Goal: Obtain resource: Download file/media

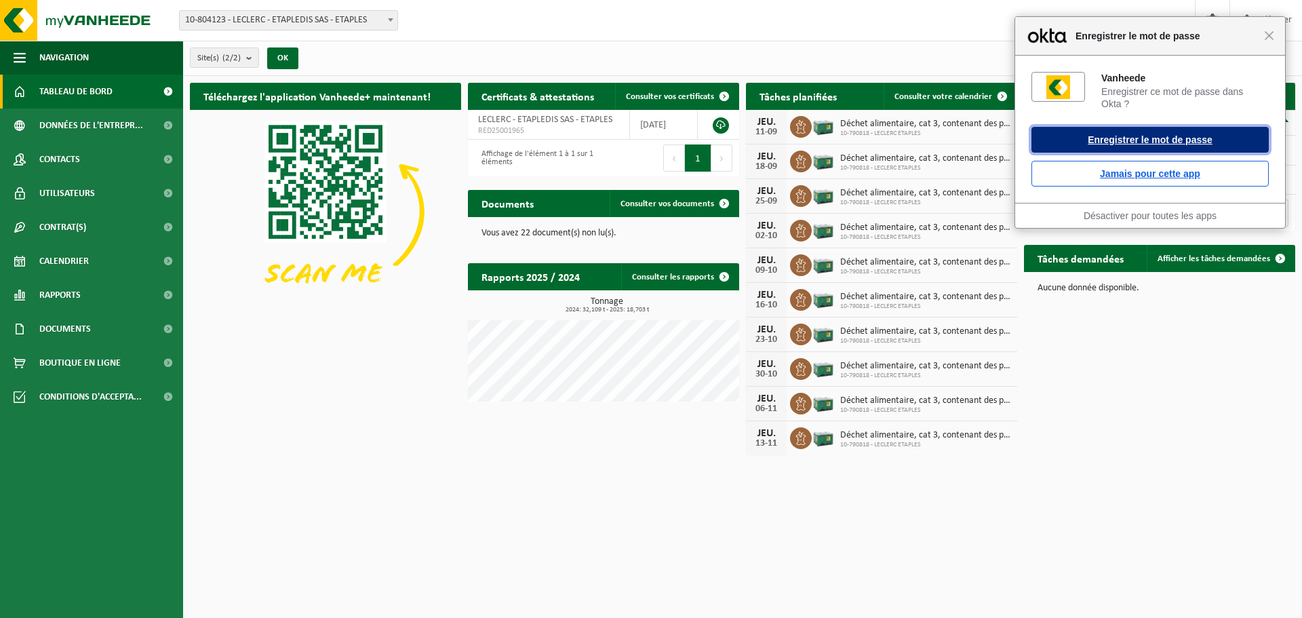
click at [1124, 138] on button "Enregistrer le mot de passe" at bounding box center [1149, 140] width 237 height 26
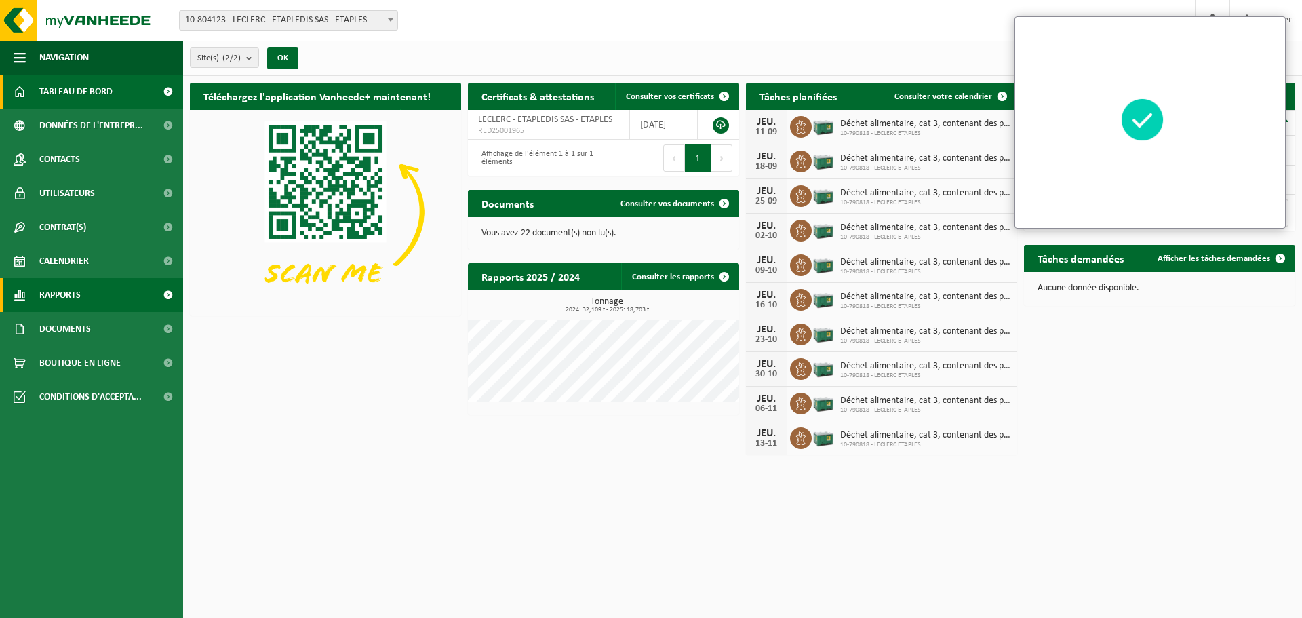
click at [85, 288] on link "Rapports" at bounding box center [91, 295] width 183 height 34
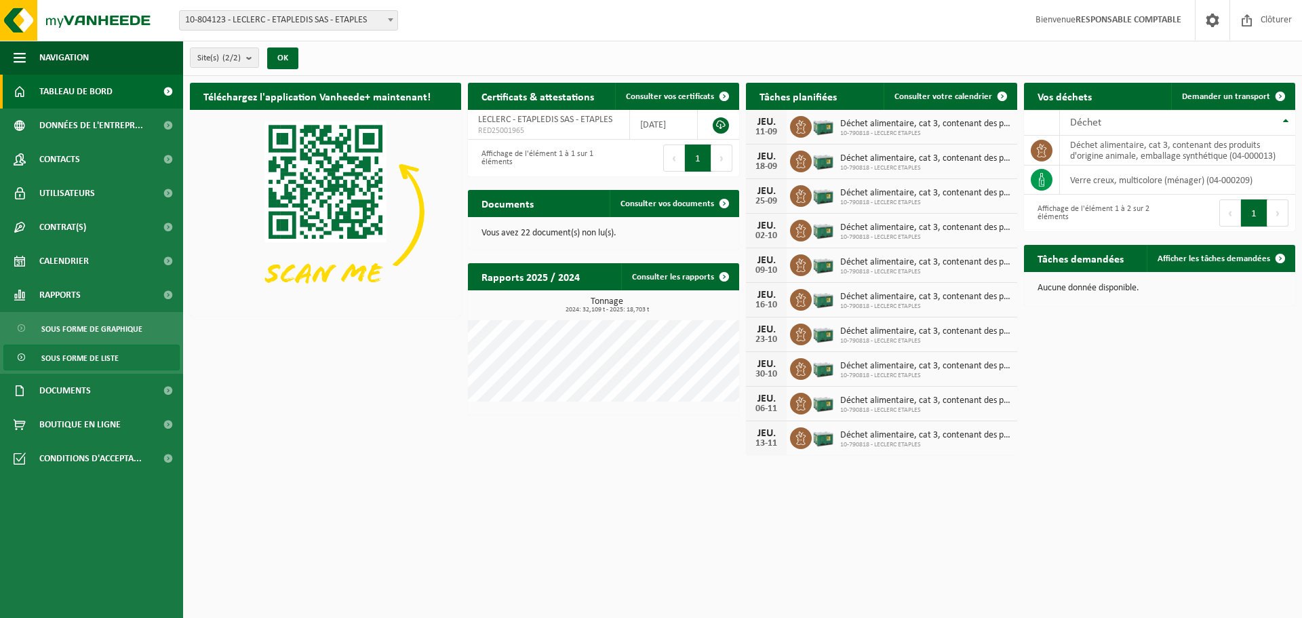
click at [56, 354] on span "Sous forme de liste" at bounding box center [79, 358] width 77 height 26
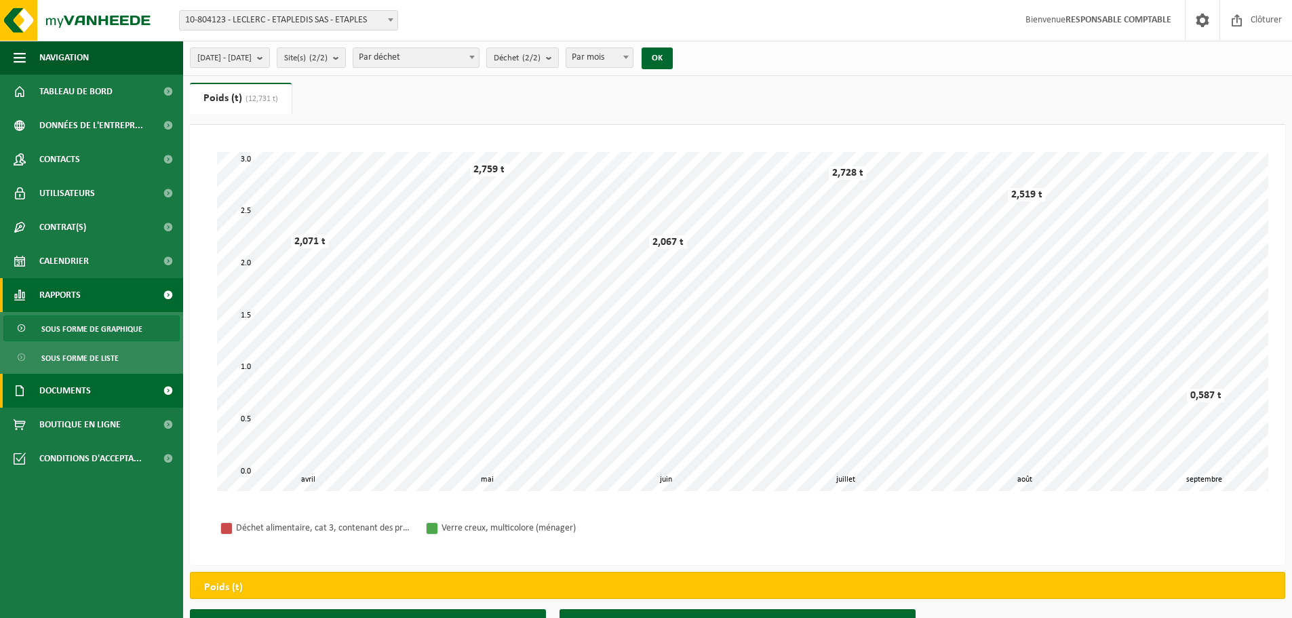
drag, startPoint x: 66, startPoint y: 382, endPoint x: 73, endPoint y: 385, distance: 7.3
click at [66, 382] on span "Documents" at bounding box center [65, 391] width 52 height 34
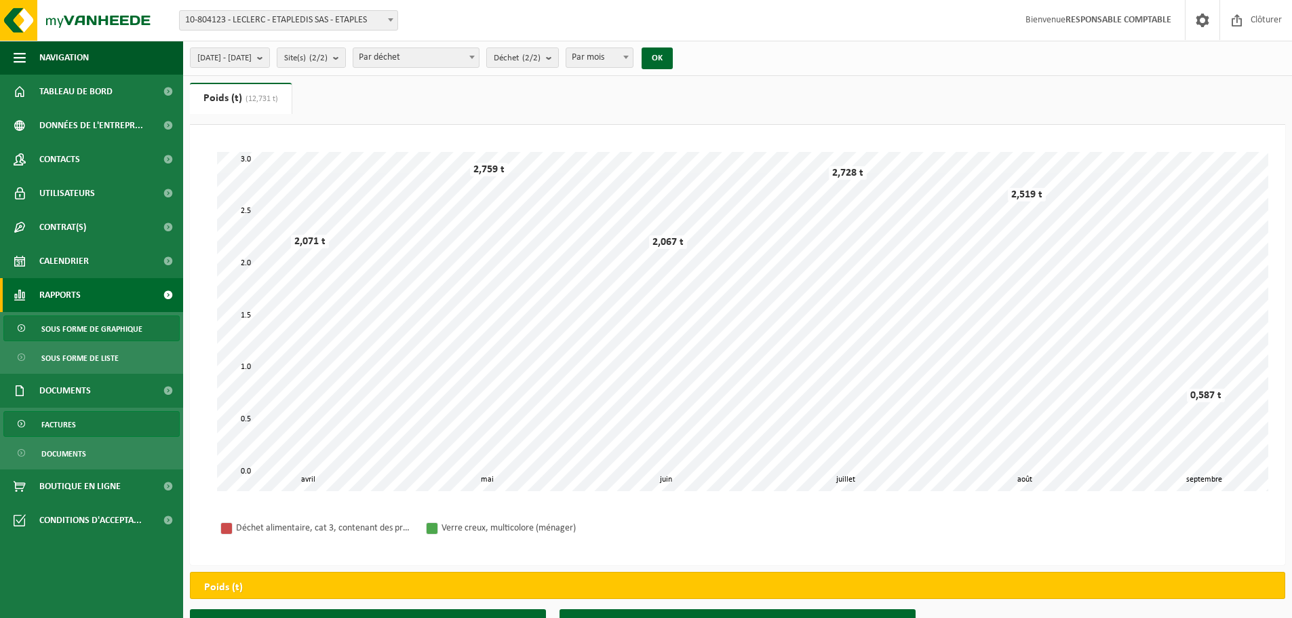
click at [58, 421] on span "Factures" at bounding box center [58, 425] width 35 height 26
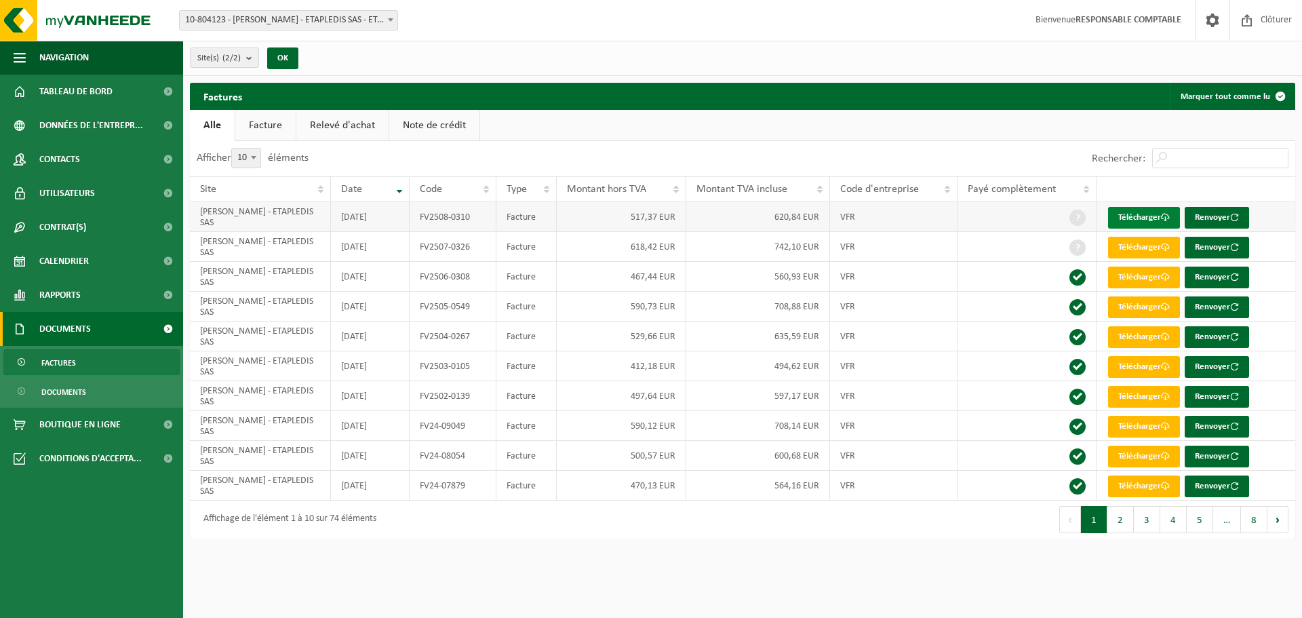
click at [1150, 220] on link "Télécharger" at bounding box center [1144, 218] width 72 height 22
